Goal: Information Seeking & Learning: Learn about a topic

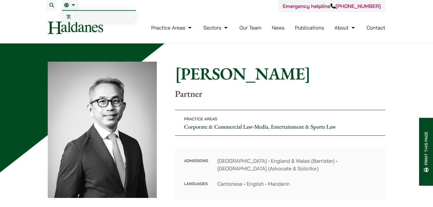
click at [71, 3] on link "EN" at bounding box center [70, 5] width 12 height 5
click at [67, 15] on span "繁" at bounding box center [68, 17] width 5 height 6
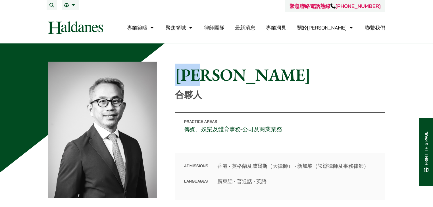
drag, startPoint x: 224, startPoint y: 75, endPoint x: 180, endPoint y: 72, distance: 43.8
click at [180, 72] on h1 "廖永豐" at bounding box center [280, 74] width 210 height 20
copy h1 "廖永豐"
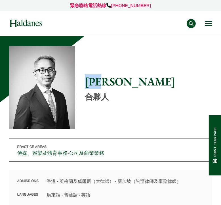
click at [169, 87] on h1 "廖永豐" at bounding box center [148, 82] width 127 height 14
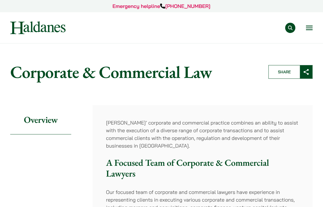
click at [309, 30] on button "Open menu" at bounding box center [309, 28] width 7 height 5
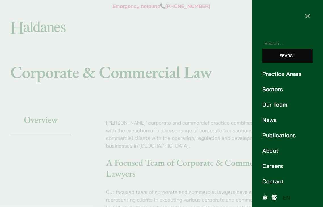
click at [274, 192] on div "繁 EN" at bounding box center [287, 197] width 51 height 10
click at [274, 195] on span "繁" at bounding box center [274, 197] width 6 height 7
click at [307, 15] on span "×" at bounding box center [308, 15] width 6 height 11
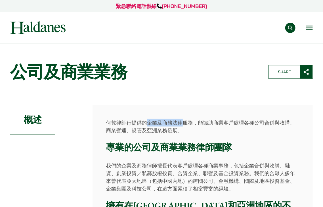
drag, startPoint x: 148, startPoint y: 122, endPoint x: 182, endPoint y: 120, distance: 34.7
click at [182, 120] on p "何敦律師行提供的企業及商務法律服務，能協助商業客戶處理各種公司合併與收購、商業營運、規管及亞洲業務發展。" at bounding box center [202, 126] width 193 height 15
copy p "企業及商務法律"
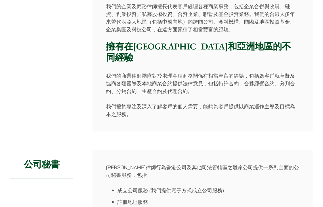
scroll to position [23, 0]
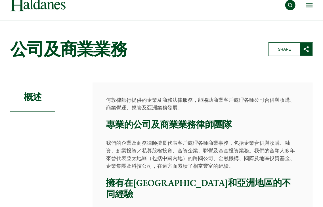
click at [137, 100] on p "何敦律師行提供的企業及商務法律服務，能協助商業客戶處理各種公司合併與收購、商業營運、規管及亞洲業務發展。" at bounding box center [202, 103] width 193 height 15
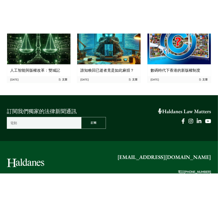
scroll to position [19, 0]
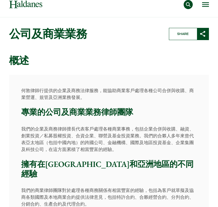
click at [107, 95] on p "何敦律師行提供的企業及商務法律服務，能協助商業客戶處理各種公司合併與收購、商業營運、規管及亞洲業務發展。" at bounding box center [109, 94] width 176 height 14
click at [81, 90] on p "何敦律師行提供的企業及商務法律服務，能協助商業客戶處理各種公司合併與收購、商業營運、規管及亞洲業務發展。" at bounding box center [109, 94] width 176 height 14
drag, startPoint x: 89, startPoint y: 90, endPoint x: 97, endPoint y: 91, distance: 8.3
click at [97, 91] on p "何敦律師行提供的企業及商務法律服務，能協助商業客戶處理各種公司合併與收購、商業營運、規管及亞洲業務發展。" at bounding box center [109, 94] width 176 height 14
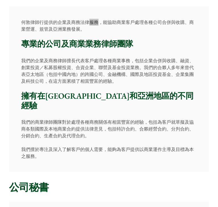
scroll to position [0, 0]
